Goal: Find specific page/section: Find specific page/section

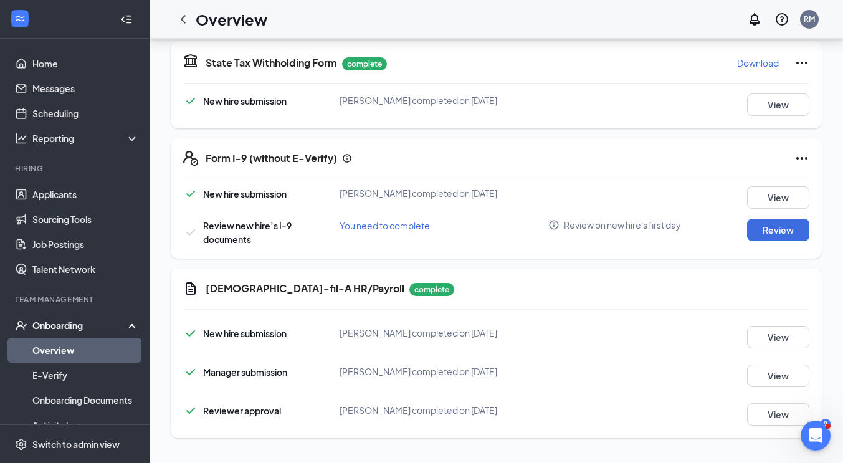
scroll to position [78, 0]
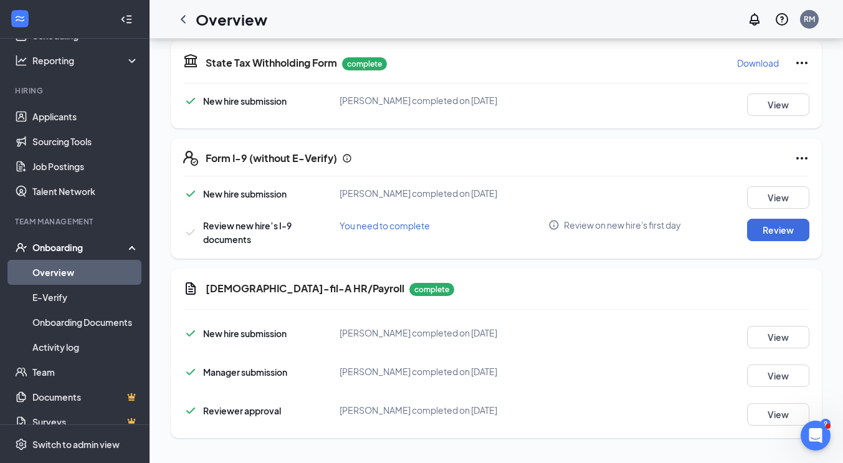
click at [54, 268] on link "Overview" at bounding box center [85, 272] width 107 height 25
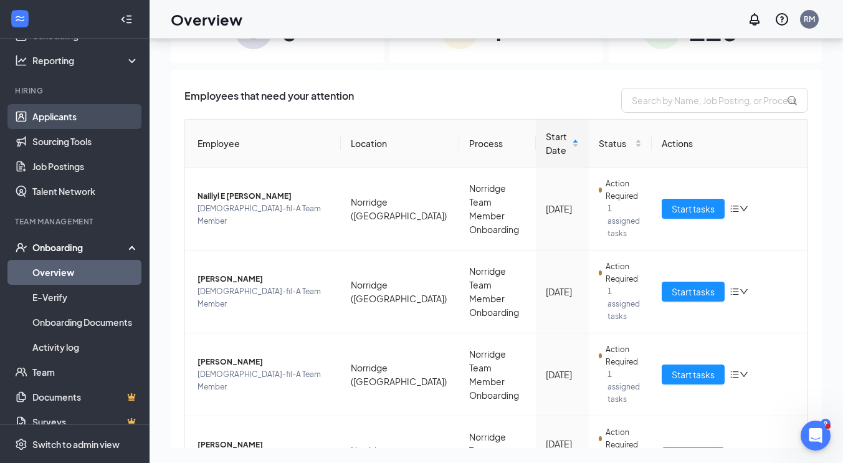
click at [42, 125] on link "Applicants" at bounding box center [85, 116] width 107 height 25
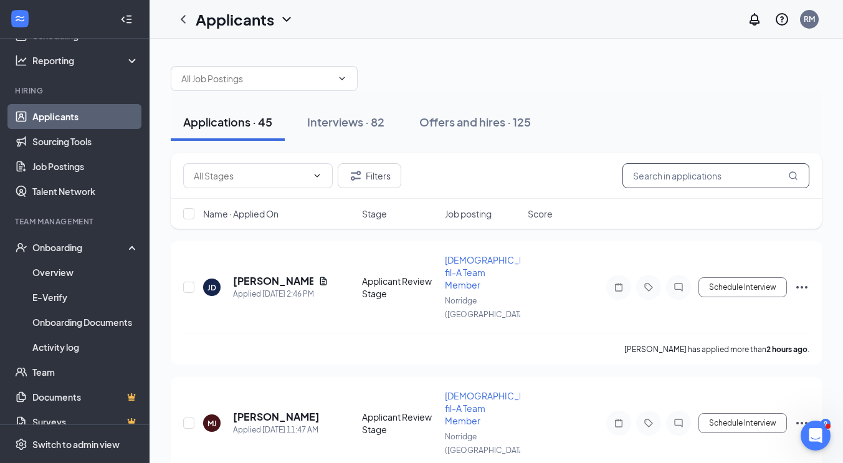
click at [670, 186] on input "text" at bounding box center [715, 175] width 187 height 25
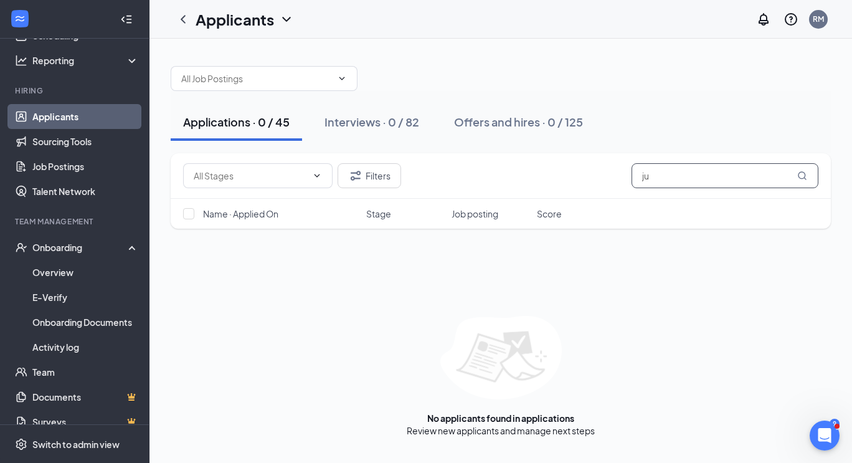
type input "j"
type input "sajeda"
click at [543, 435] on link "Interviews" at bounding box center [539, 430] width 42 height 11
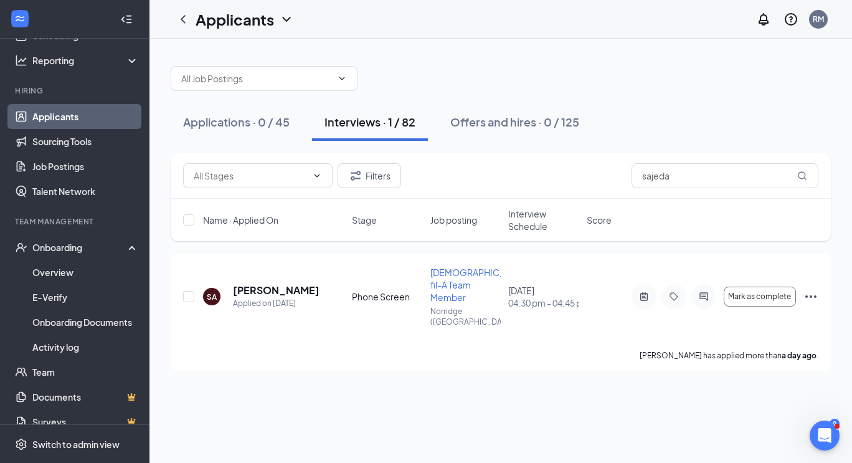
click at [235, 396] on div "Applications · 0 / 45 Interviews · 1 / 82 Offers and hires · 0 / 125 Filters sa…" at bounding box center [501, 251] width 703 height 424
click at [267, 284] on h5 "[PERSON_NAME]" at bounding box center [275, 290] width 85 height 14
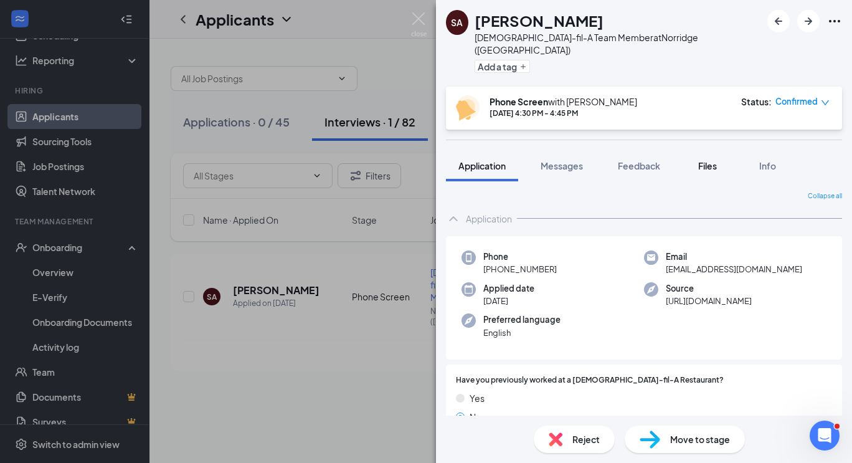
click at [706, 160] on span "Files" at bounding box center [707, 165] width 19 height 11
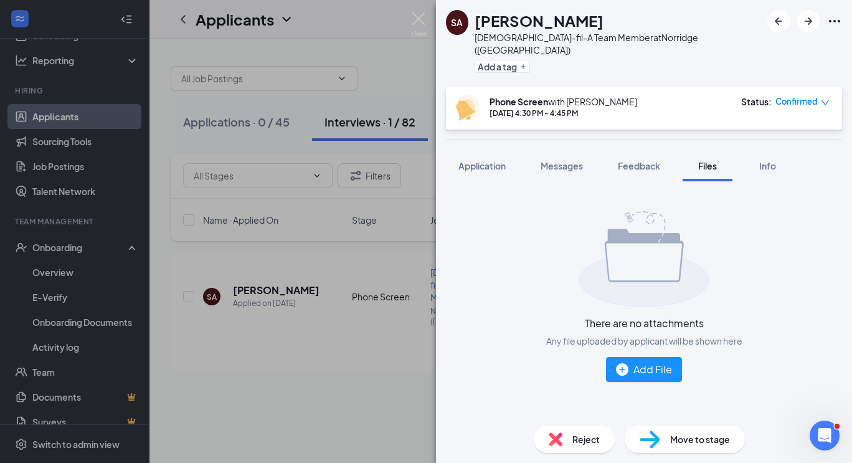
click at [346, 406] on div "SA [PERSON_NAME][DEMOGRAPHIC_DATA]-fil-A Team Member at [GEOGRAPHIC_DATA] ([GEO…" at bounding box center [426, 231] width 852 height 463
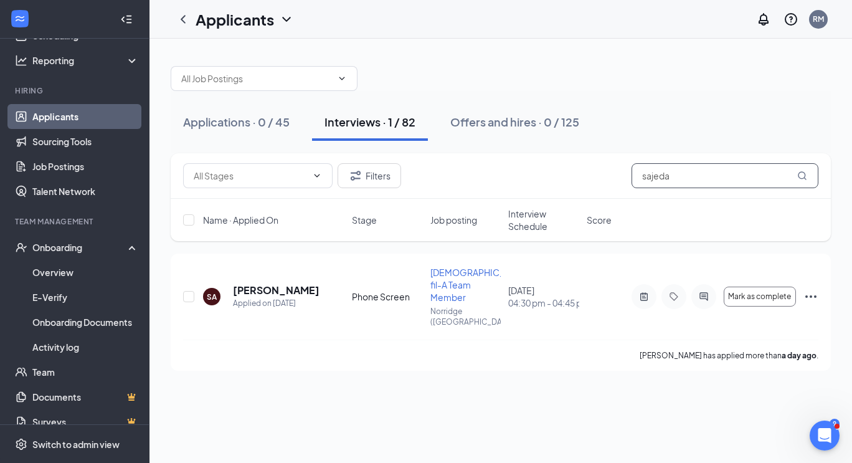
click at [728, 176] on input "sajeda" at bounding box center [725, 175] width 187 height 25
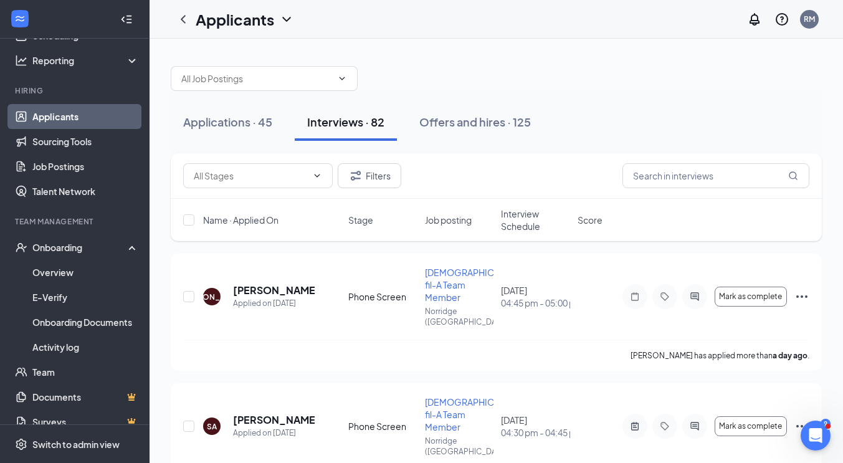
click at [338, 118] on div "Interviews · 82" at bounding box center [345, 122] width 77 height 16
click at [268, 283] on h5 "[PERSON_NAME]" at bounding box center [274, 290] width 82 height 14
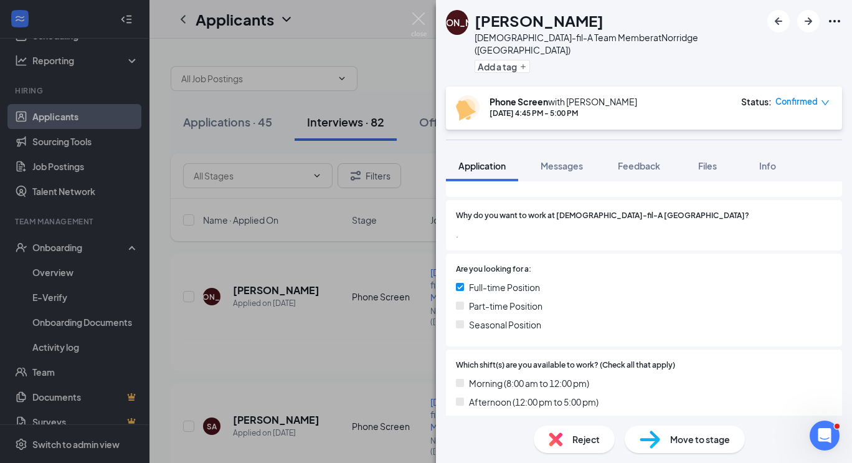
scroll to position [241, 0]
click at [699, 159] on div "Files" at bounding box center [707, 165] width 25 height 12
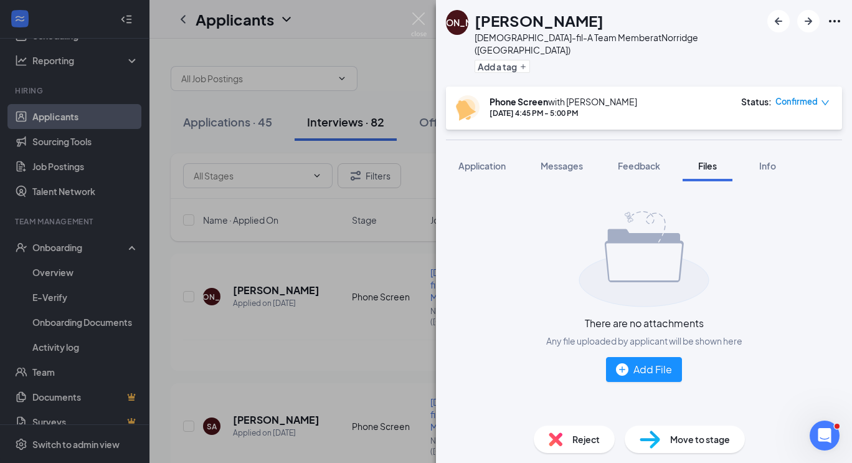
click at [506, 303] on div "There are no attachments Any file uploaded by applicant will be shown here Add …" at bounding box center [644, 296] width 396 height 211
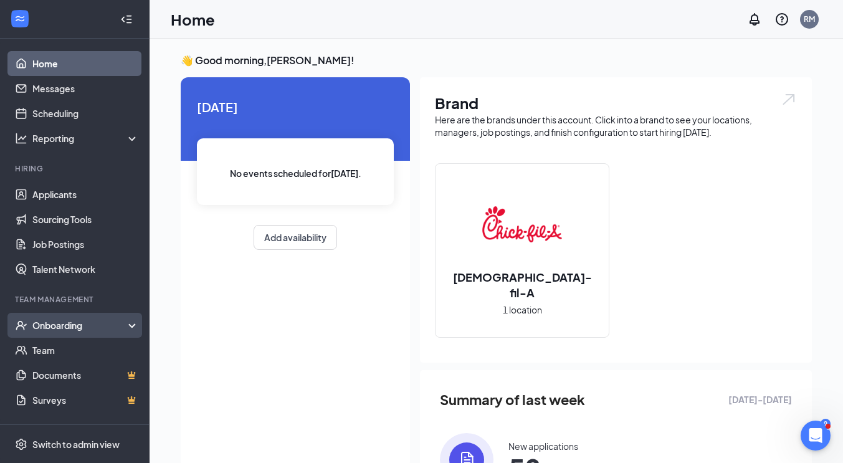
click at [45, 330] on div "Onboarding" at bounding box center [80, 325] width 96 height 12
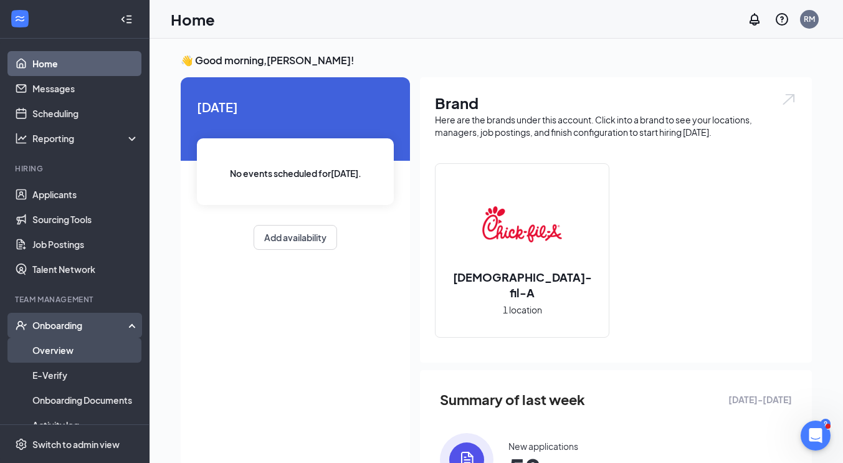
click at [54, 350] on link "Overview" at bounding box center [85, 350] width 107 height 25
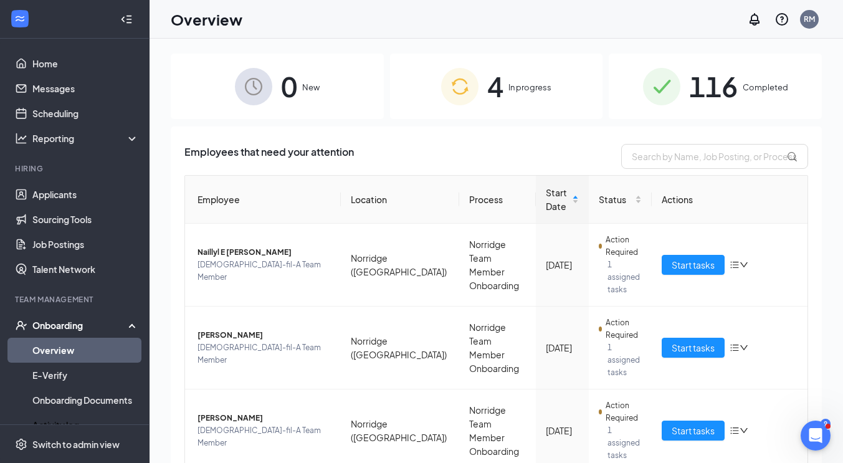
click at [169, 281] on div "0 New 4 In progress 116 Completed Employees that need your attention Employee L…" at bounding box center [496, 279] width 693 height 480
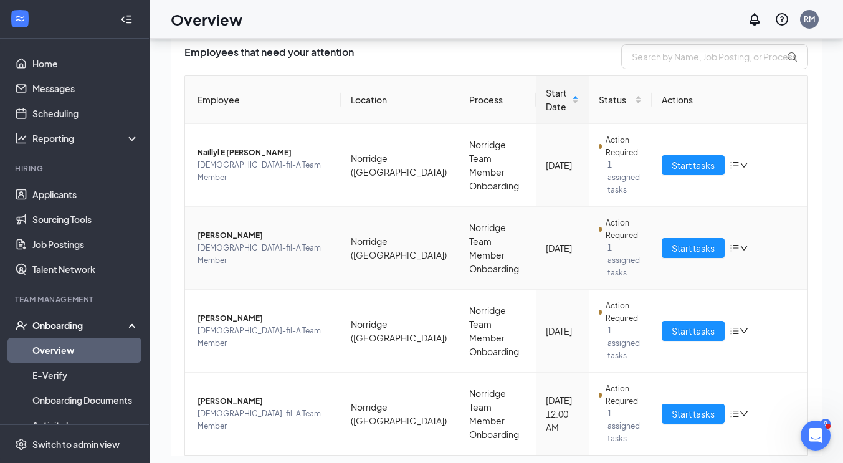
scroll to position [49, 0]
